Goal: Task Accomplishment & Management: Complete application form

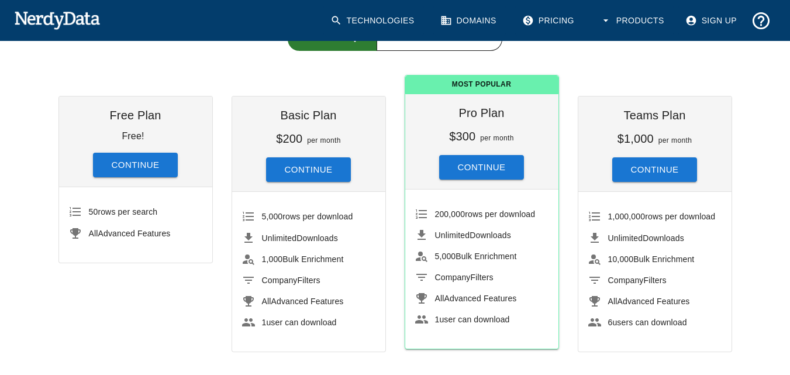
scroll to position [110, 0]
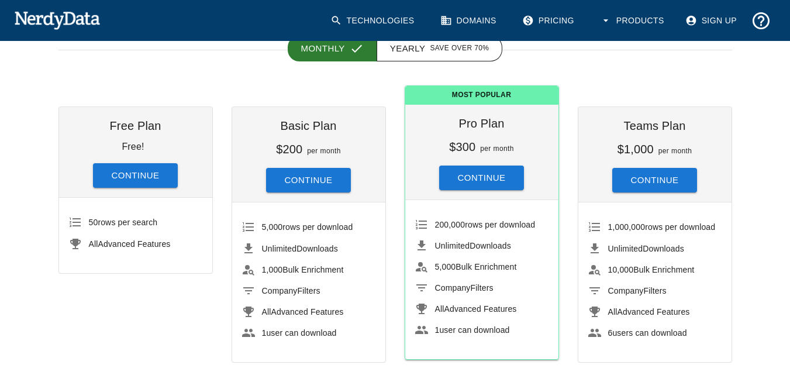
click at [126, 225] on span "50 rows per search" at bounding box center [123, 222] width 69 height 9
click at [110, 250] on li "All Advanced Features" at bounding box center [135, 243] width 134 height 21
click at [160, 289] on div "Free Plan Free! Continue 50 rows per search All Advanced Features" at bounding box center [126, 225] width 173 height 274
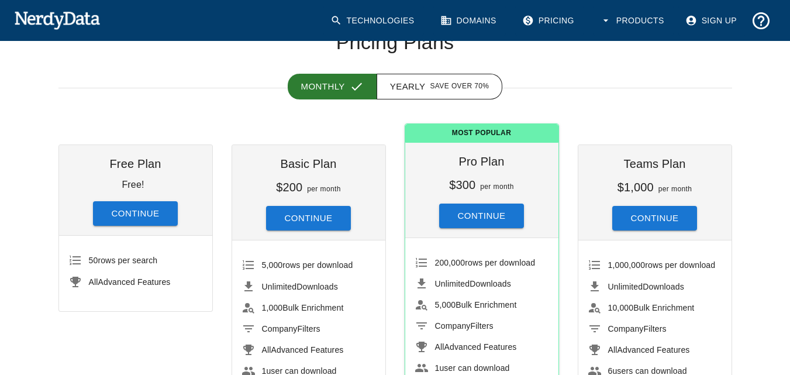
scroll to position [74, 0]
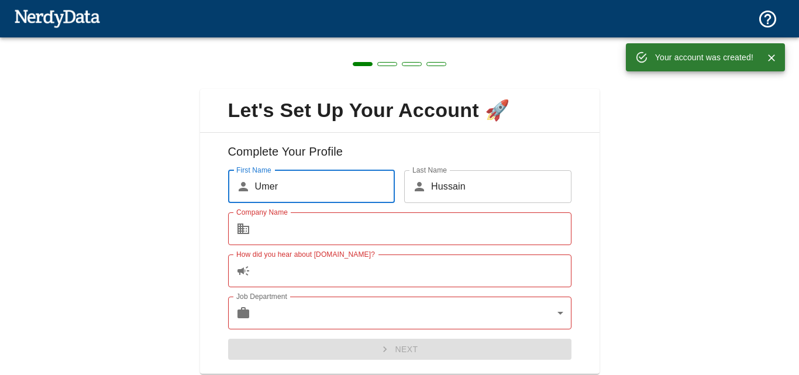
click at [382, 232] on input "Company Name" at bounding box center [413, 228] width 316 height 33
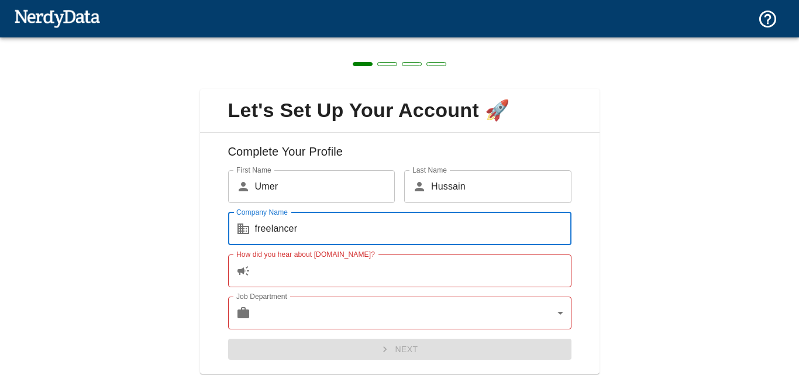
type input "freelancer"
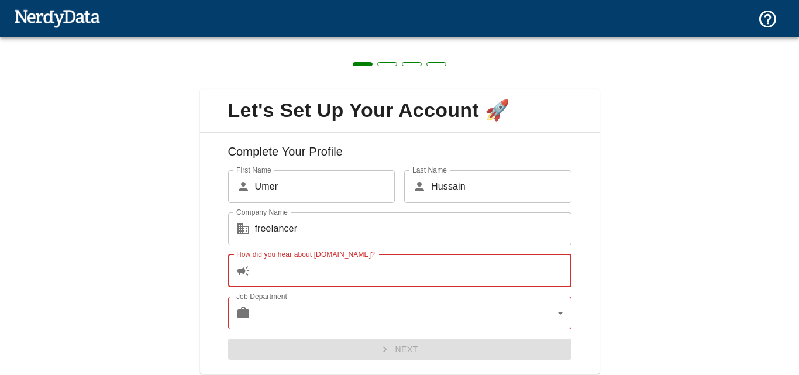
click at [354, 269] on input "How did you hear about [DOMAIN_NAME]?" at bounding box center [413, 270] width 316 height 33
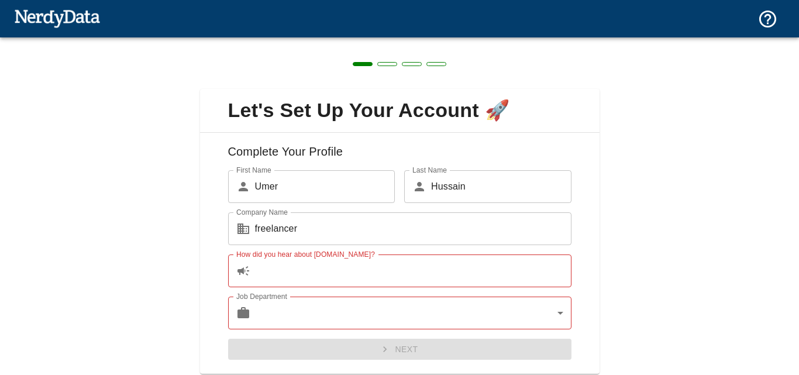
click at [177, 240] on div "Let's Set Up Your Account 🚀 Complete Your Profile First Name ​ Umer First Name …" at bounding box center [399, 224] width 799 height 374
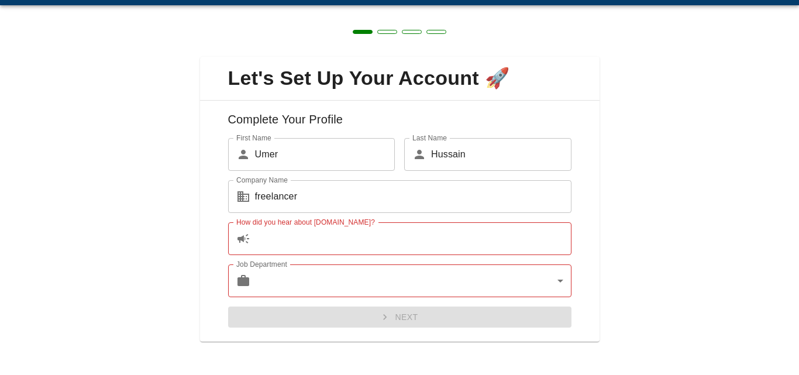
scroll to position [36, 0]
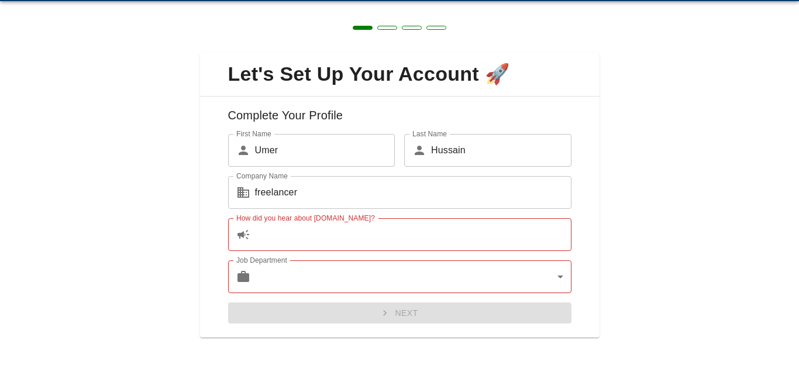
click at [357, 230] on input "How did you hear about [DOMAIN_NAME]?" at bounding box center [413, 234] width 316 height 33
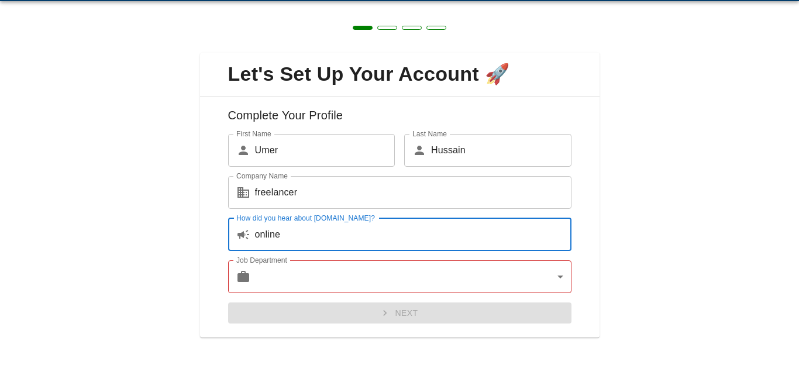
type input "online"
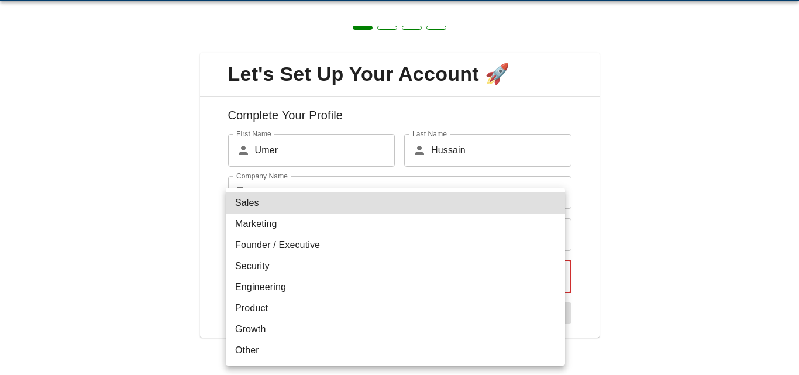
click at [381, 41] on body "Technologies Domains Pricing Products Create a Report Create a list of websites…" at bounding box center [399, 20] width 799 height 41
click at [339, 278] on li "Engineering" at bounding box center [395, 287] width 339 height 21
type input "engineering"
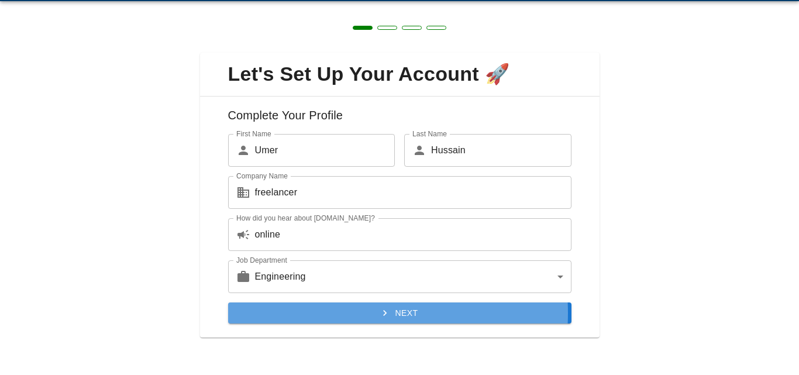
click at [344, 313] on button "Next" at bounding box center [399, 313] width 343 height 22
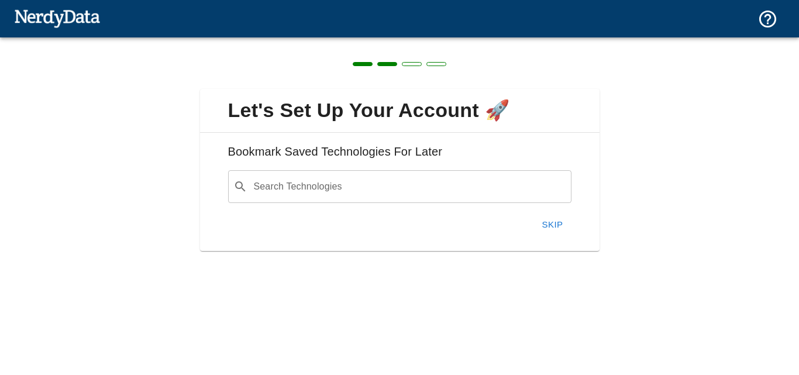
scroll to position [0, 0]
click at [550, 222] on button "Skip" at bounding box center [552, 224] width 37 height 25
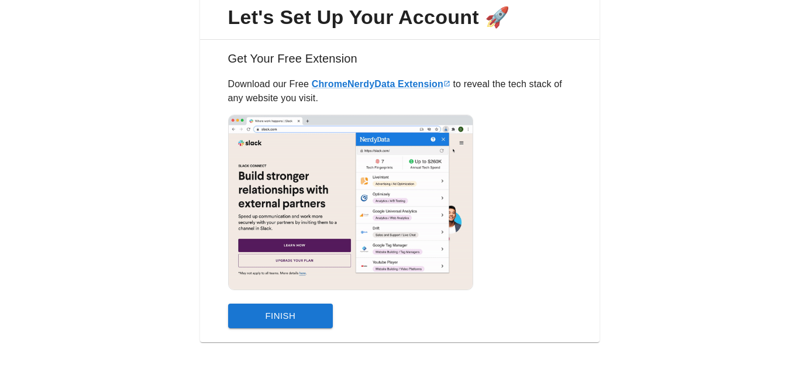
scroll to position [95, 0]
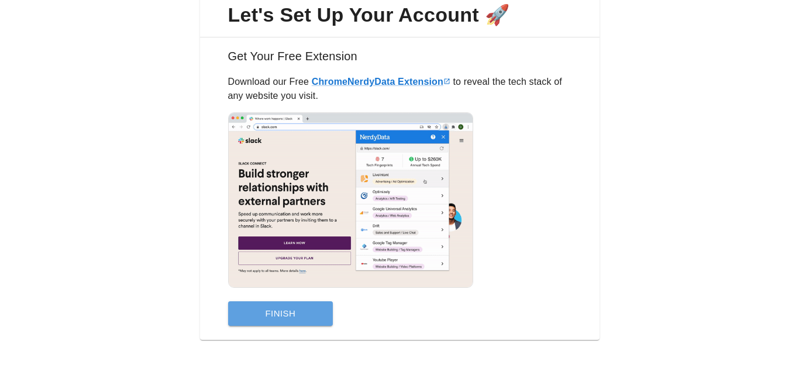
click at [256, 321] on button "Finish" at bounding box center [280, 313] width 105 height 25
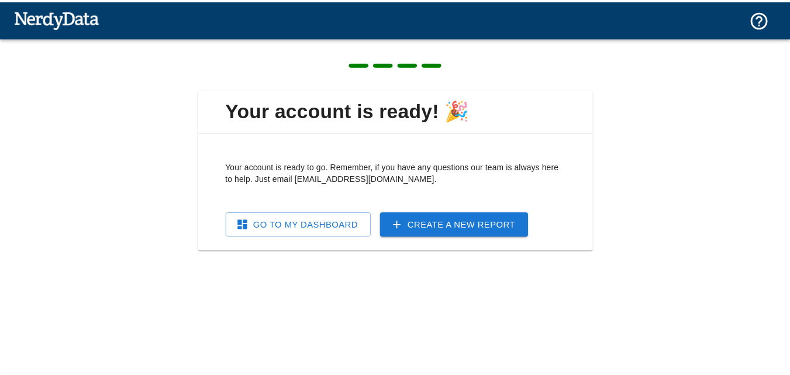
scroll to position [0, 0]
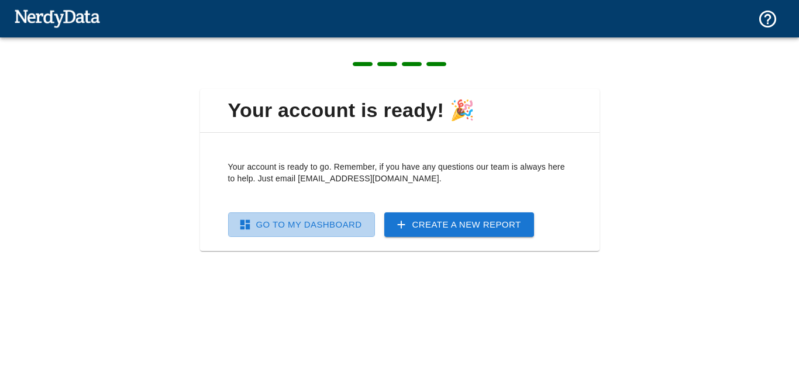
click at [309, 212] on link "Go To My Dashboard" at bounding box center [301, 224] width 147 height 25
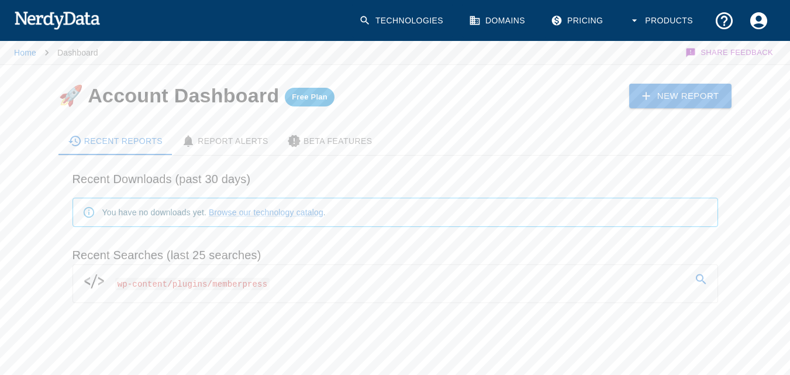
scroll to position [8, 0]
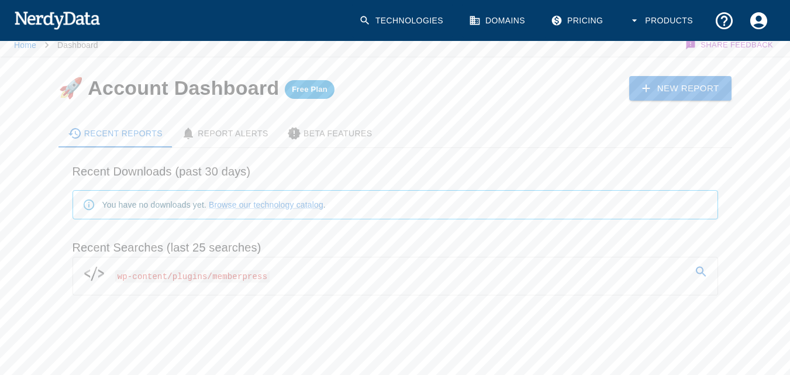
click at [702, 270] on icon at bounding box center [701, 272] width 14 height 14
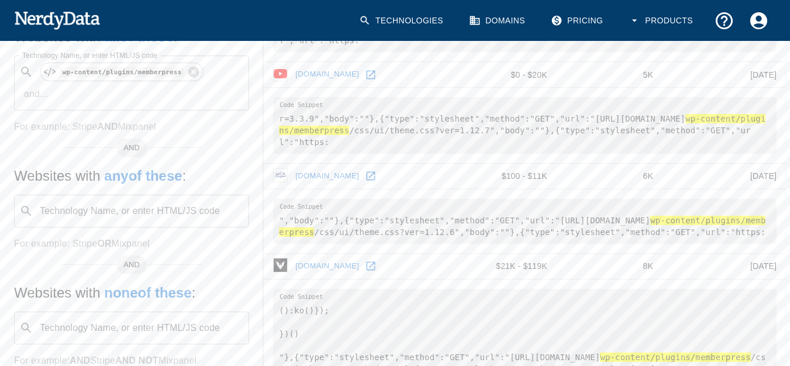
scroll to position [70, 0]
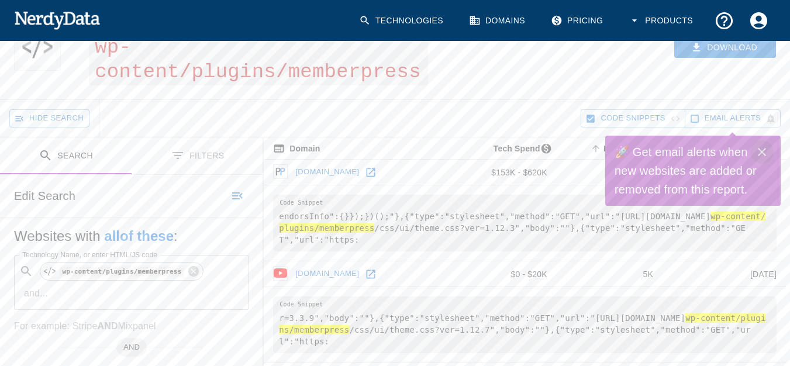
click at [764, 159] on icon "Close" at bounding box center [762, 152] width 14 height 14
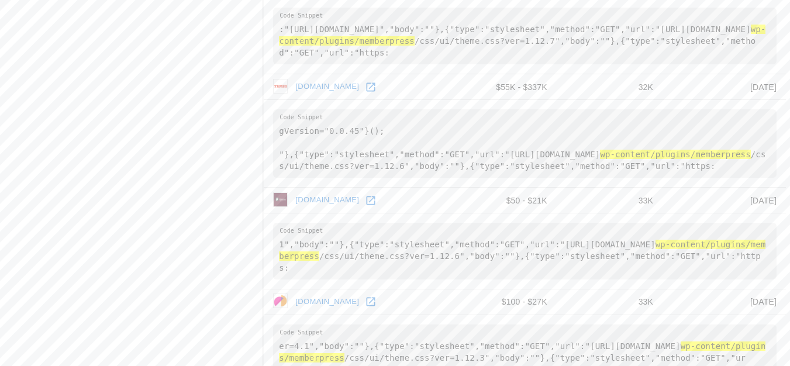
scroll to position [2245, 0]
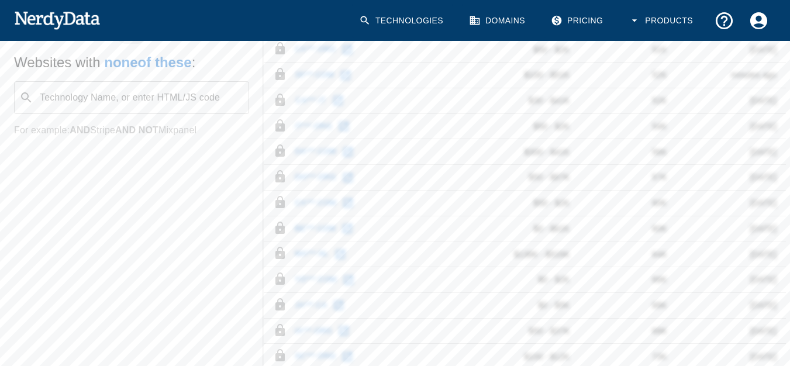
scroll to position [543, 0]
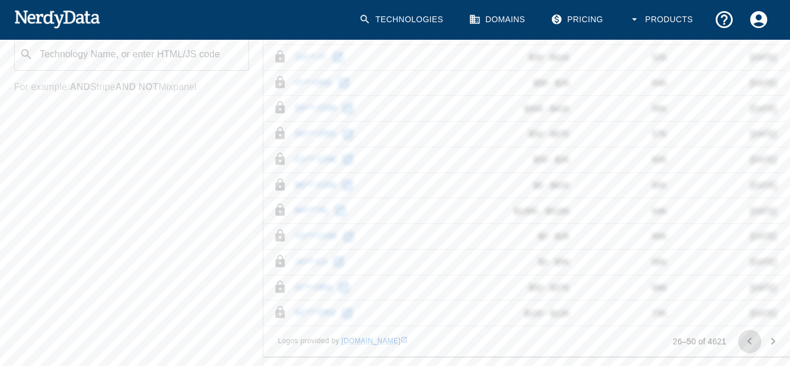
click at [743, 344] on icon "Go to previous page" at bounding box center [750, 341] width 14 height 14
click at [478, 352] on div "Logos provided by [DOMAIN_NAME] 1–25 of 4621" at bounding box center [525, 341] width 522 height 30
click at [749, 341] on div at bounding box center [761, 341] width 47 height 23
